Goal: Task Accomplishment & Management: Use online tool/utility

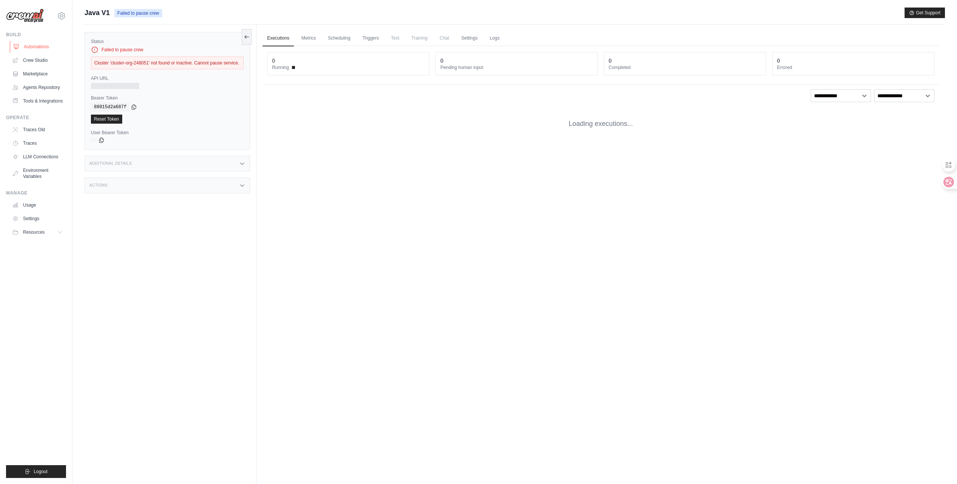
click at [37, 46] on link "Automations" at bounding box center [38, 47] width 57 height 12
click at [37, 58] on link "Crew Studio" at bounding box center [38, 60] width 57 height 12
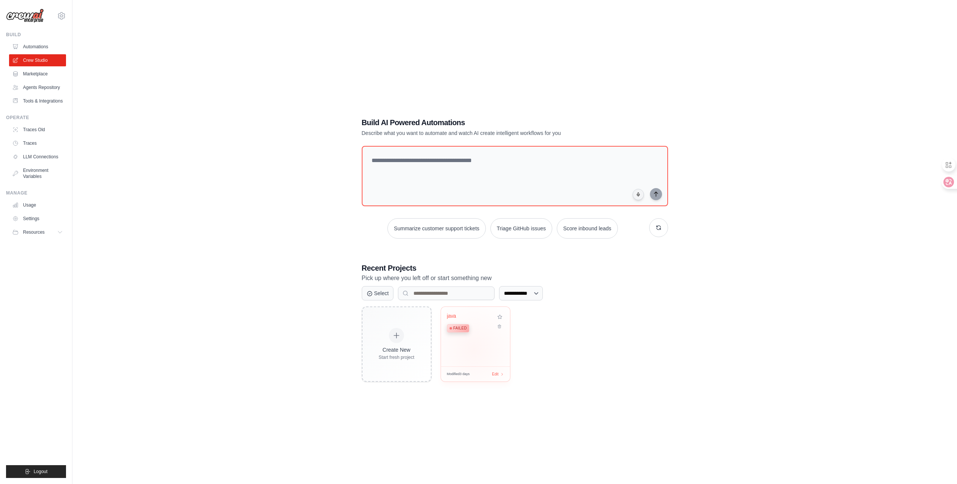
click at [474, 346] on div "java Failed" at bounding box center [475, 337] width 69 height 60
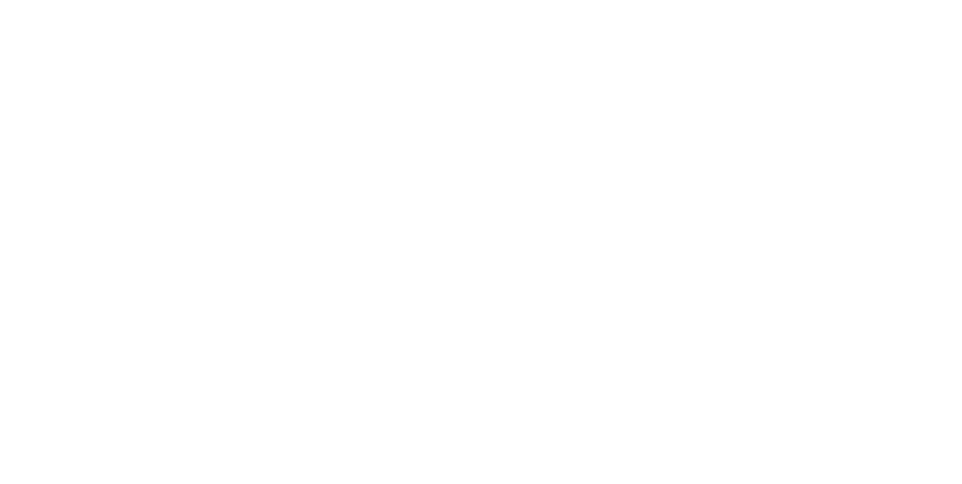
click at [497, 0] on html at bounding box center [481, 0] width 962 height 0
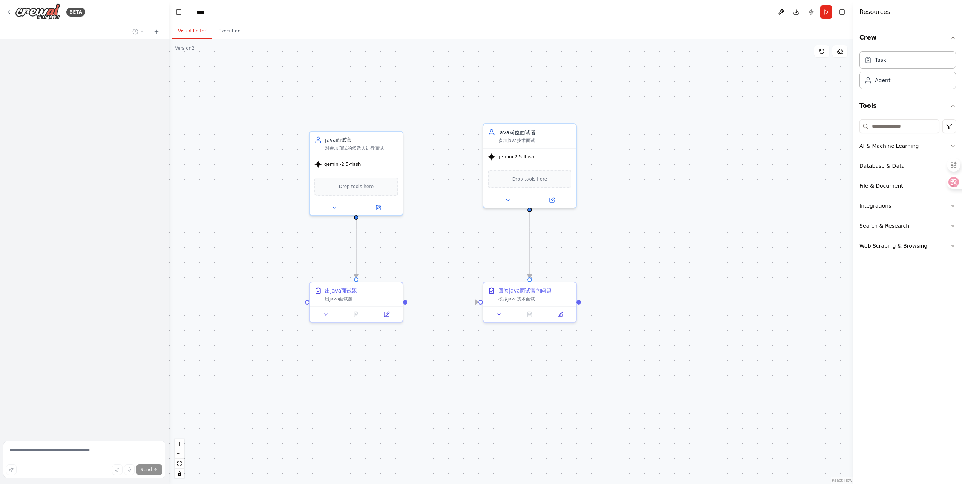
drag, startPoint x: 640, startPoint y: 187, endPoint x: 706, endPoint y: 264, distance: 101.6
click at [683, 255] on div ".deletable-edge-delete-btn { width: 20px; height: 20px; border: 0px solid #ffff…" at bounding box center [511, 261] width 685 height 445
click at [527, 295] on div "模拟java技术面试" at bounding box center [535, 297] width 73 height 6
click at [497, 314] on icon at bounding box center [500, 313] width 6 height 6
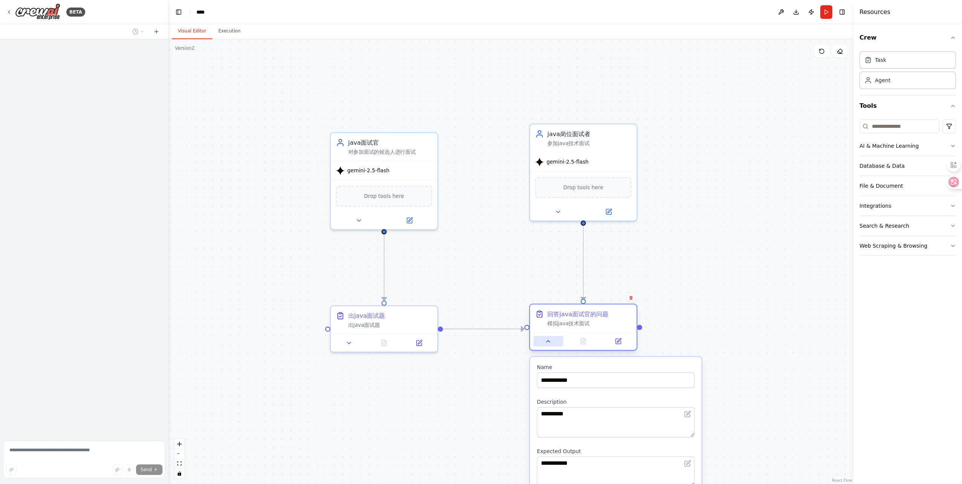
click at [549, 341] on icon at bounding box center [548, 341] width 7 height 7
drag, startPoint x: 260, startPoint y: 150, endPoint x: 244, endPoint y: 155, distance: 16.4
click at [242, 151] on div at bounding box center [254, 188] width 107 height 96
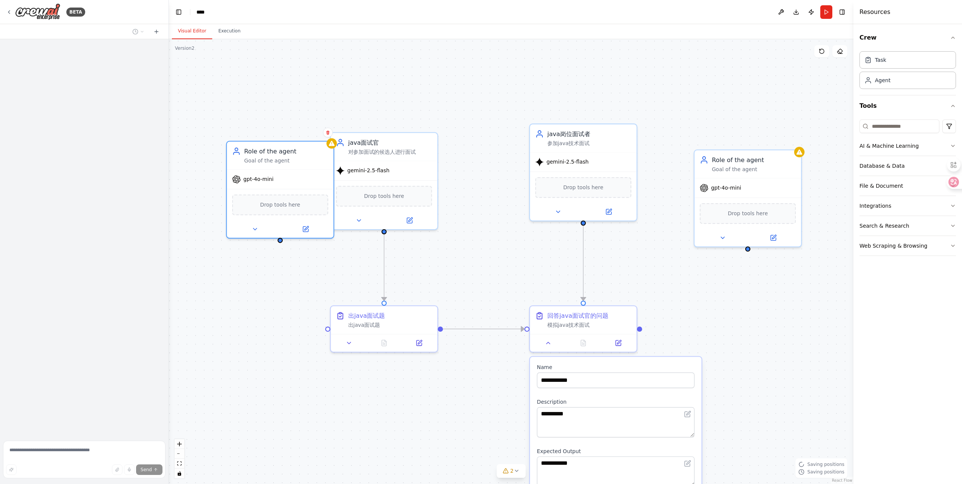
drag, startPoint x: 279, startPoint y: 152, endPoint x: 253, endPoint y: 180, distance: 37.9
click at [244, 147] on div "Role of the agent" at bounding box center [286, 151] width 84 height 9
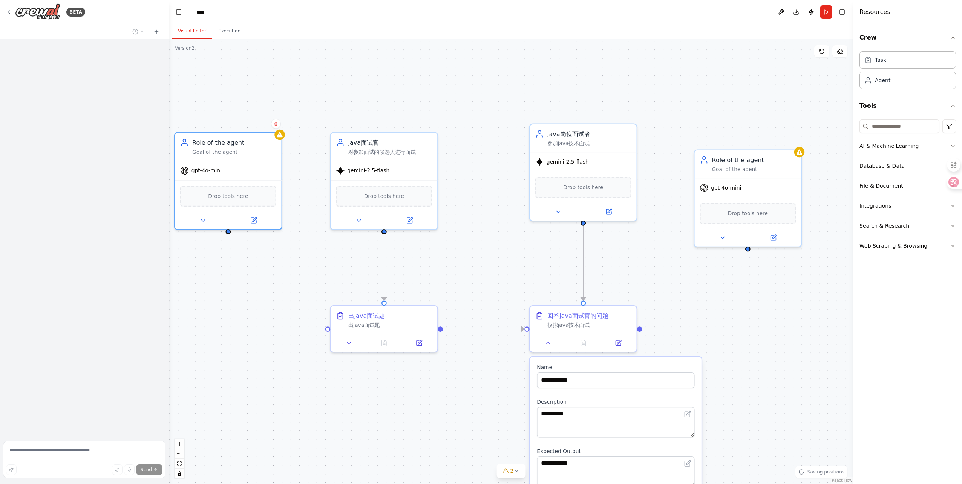
click at [347, 399] on div ".deletable-edge-delete-btn { width: 20px; height: 20px; border: 0px solid #ffff…" at bounding box center [511, 261] width 685 height 445
click at [702, 328] on div ".deletable-edge-delete-btn { width: 20px; height: 20px; border: 0px solid #ffff…" at bounding box center [511, 261] width 685 height 445
click at [552, 342] on button at bounding box center [549, 341] width 30 height 11
click at [447, 402] on div ".deletable-edge-delete-btn { width: 20px; height: 20px; border: 0px solid #ffff…" at bounding box center [511, 261] width 685 height 445
click at [761, 333] on div ".deletable-edge-delete-btn { width: 20px; height: 20px; border: 0px solid #ffff…" at bounding box center [511, 261] width 685 height 445
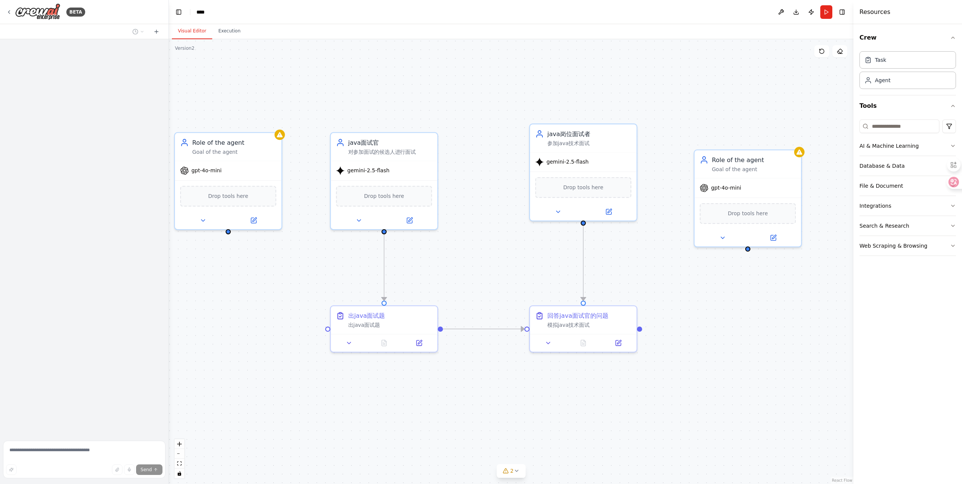
click at [686, 279] on div ".deletable-edge-delete-btn { width: 20px; height: 20px; border: 0px solid #ffff…" at bounding box center [511, 261] width 685 height 445
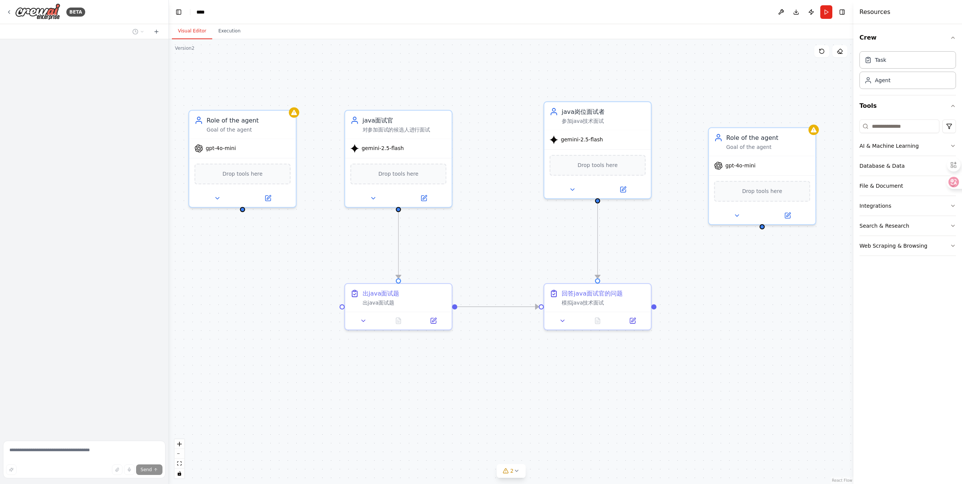
drag, startPoint x: 694, startPoint y: 298, endPoint x: 708, endPoint y: 279, distance: 24.3
click at [708, 277] on div ".deletable-edge-delete-btn { width: 20px; height: 20px; border: 0px solid #ffff…" at bounding box center [511, 261] width 685 height 445
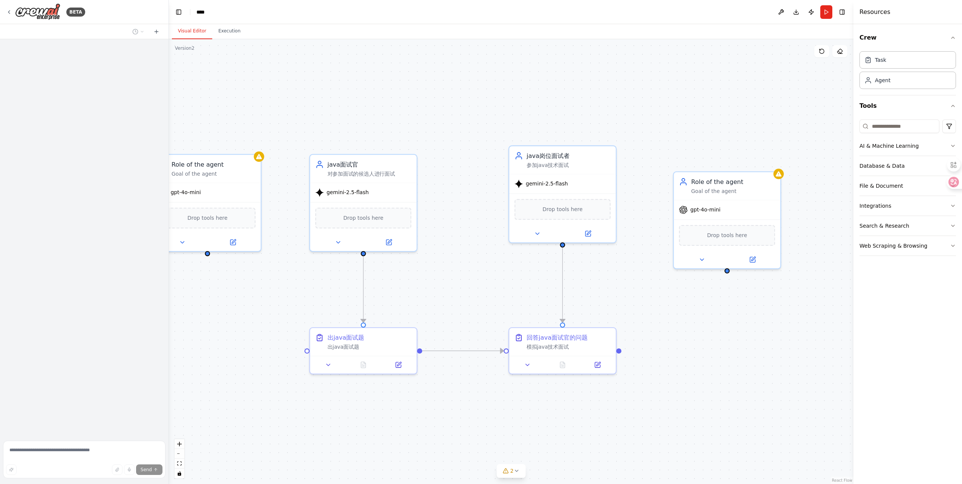
drag, startPoint x: 485, startPoint y: 248, endPoint x: 575, endPoint y: 399, distance: 176.1
click at [451, 295] on div ".deletable-edge-delete-btn { width: 20px; height: 20px; border: 0px solid #ffff…" at bounding box center [511, 261] width 685 height 445
drag, startPoint x: 719, startPoint y: 391, endPoint x: 679, endPoint y: 405, distance: 42.7
click at [717, 394] on div ".deletable-edge-delete-btn { width: 20px; height: 20px; border: 0px solid #ffff…" at bounding box center [511, 261] width 685 height 445
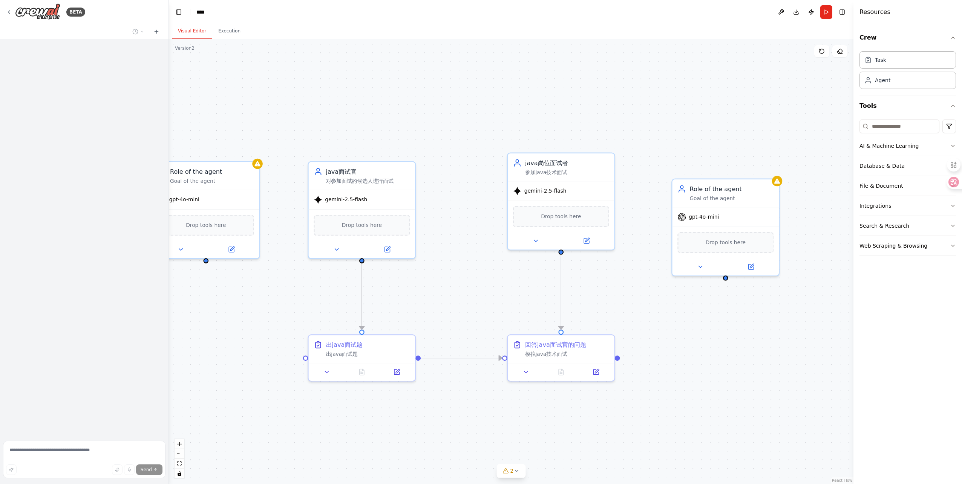
drag, startPoint x: 704, startPoint y: 379, endPoint x: 658, endPoint y: 379, distance: 45.6
click at [707, 376] on div ".deletable-edge-delete-btn { width: 20px; height: 20px; border: 0px solid #ffff…" at bounding box center [511, 261] width 685 height 445
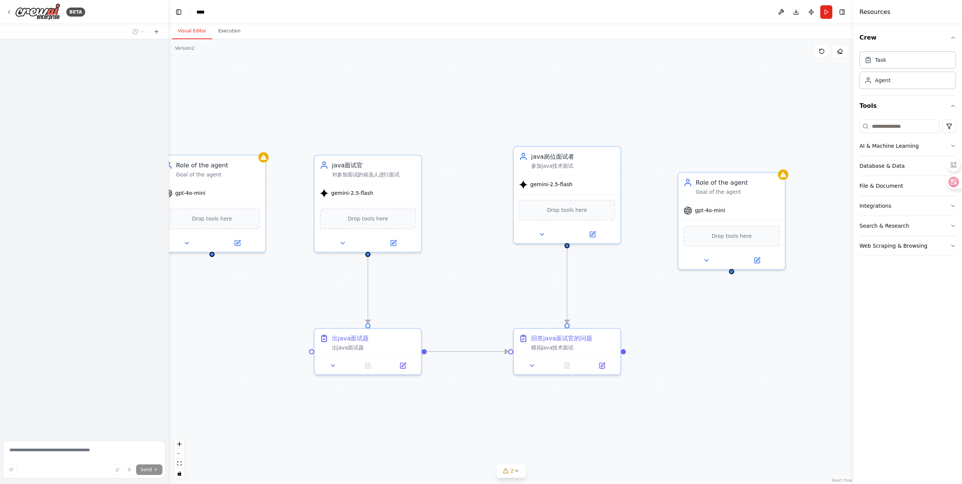
drag, startPoint x: 479, startPoint y: 286, endPoint x: 545, endPoint y: 269, distance: 67.9
click at [543, 269] on div ".deletable-edge-delete-btn { width: 20px; height: 20px; border: 0px solid #ffff…" at bounding box center [511, 261] width 685 height 445
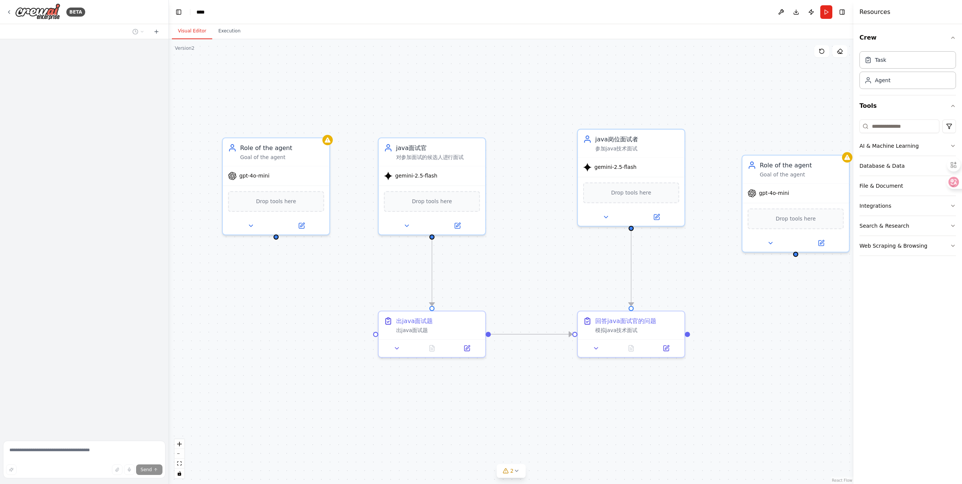
drag, startPoint x: 738, startPoint y: 107, endPoint x: 686, endPoint y: 97, distance: 52.9
click at [686, 97] on div ".deletable-edge-delete-btn { width: 20px; height: 20px; border: 0px solid #ffff…" at bounding box center [511, 261] width 685 height 445
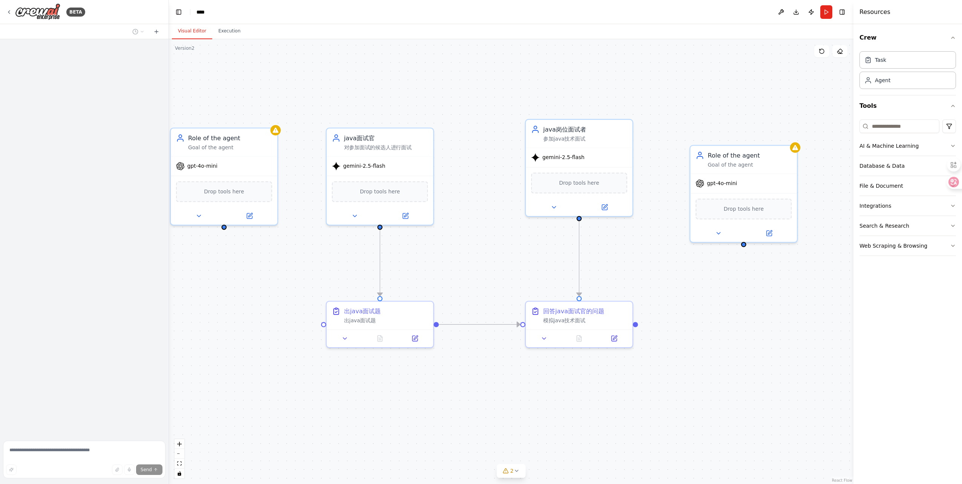
click at [727, 371] on div ".deletable-edge-delete-btn { width: 20px; height: 20px; border: 0px solid #ffff…" at bounding box center [511, 261] width 685 height 445
click at [470, 65] on div ".deletable-edge-delete-btn { width: 20px; height: 20px; border: 0px solid #ffff…" at bounding box center [511, 261] width 685 height 445
drag, startPoint x: 493, startPoint y: 123, endPoint x: 501, endPoint y: 119, distance: 8.6
click at [500, 119] on div ".deletable-edge-delete-btn { width: 20px; height: 20px; border: 0px solid #ffff…" at bounding box center [511, 261] width 685 height 445
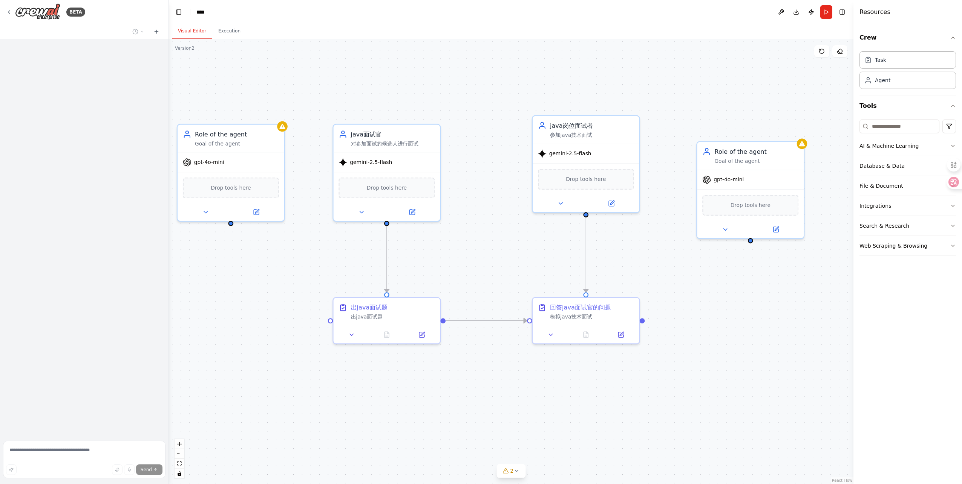
click at [449, 97] on div ".deletable-edge-delete-btn { width: 20px; height: 20px; border: 0px solid #ffff…" at bounding box center [511, 261] width 685 height 445
